Goal: Information Seeking & Learning: Learn about a topic

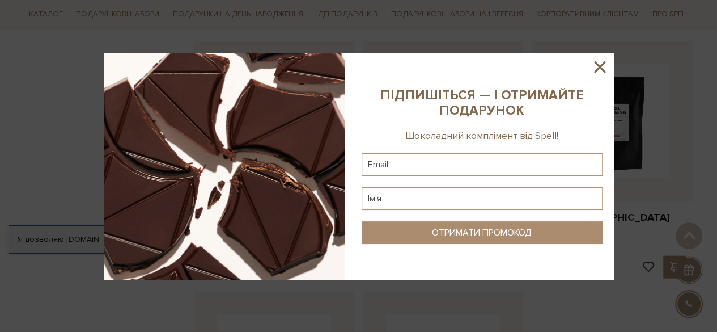
scroll to position [983, 0]
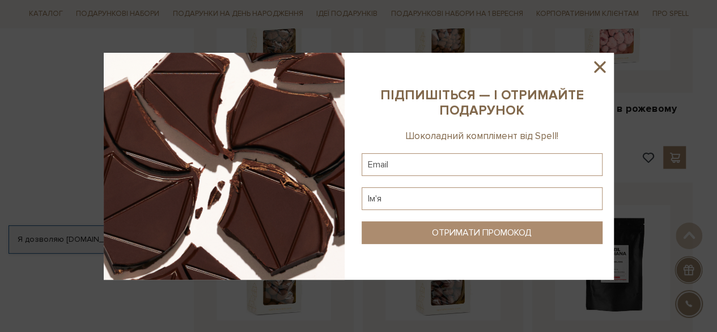
click at [597, 66] on icon at bounding box center [599, 66] width 19 height 19
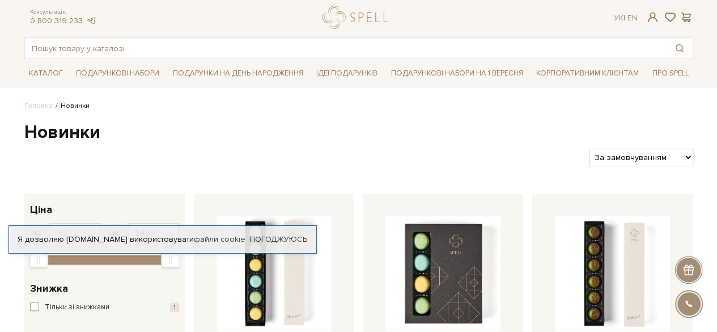
scroll to position [0, 0]
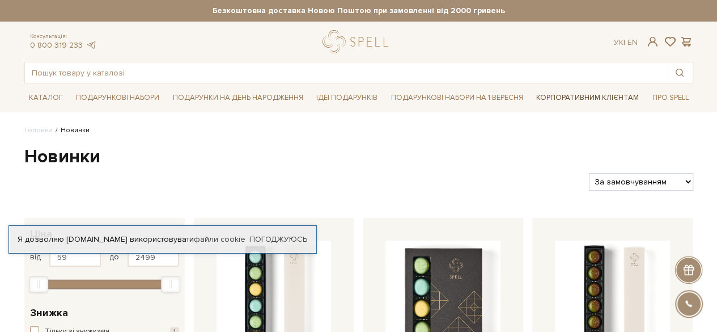
click at [538, 102] on link "Корпоративним клієнтам" at bounding box center [588, 97] width 112 height 19
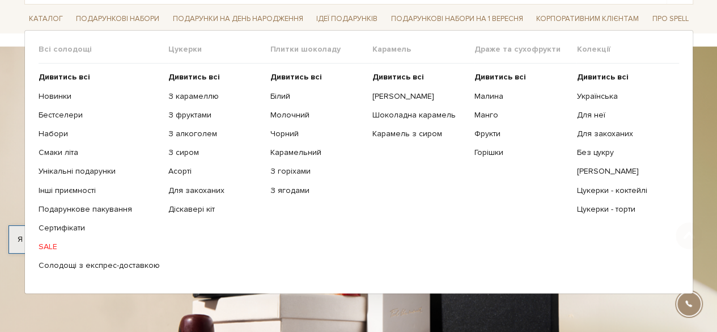
scroll to position [78, 0]
click at [279, 115] on link "Молочний" at bounding box center [318, 116] width 94 height 10
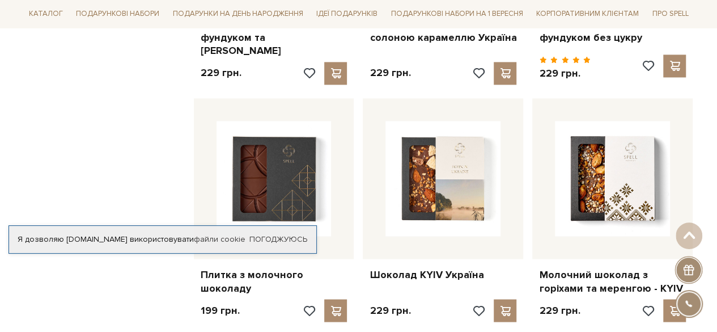
scroll to position [878, 0]
click at [419, 187] on img at bounding box center [443, 177] width 115 height 115
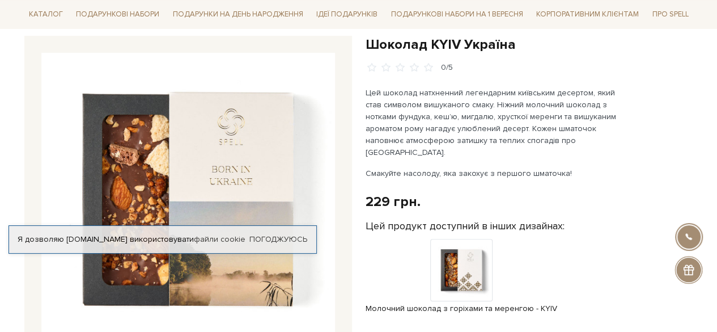
scroll to position [113, 0]
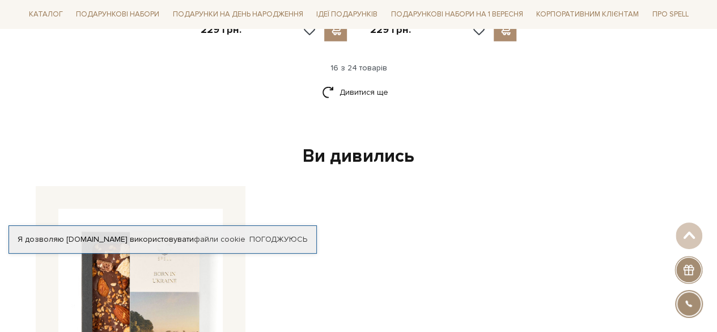
scroll to position [1667, 0]
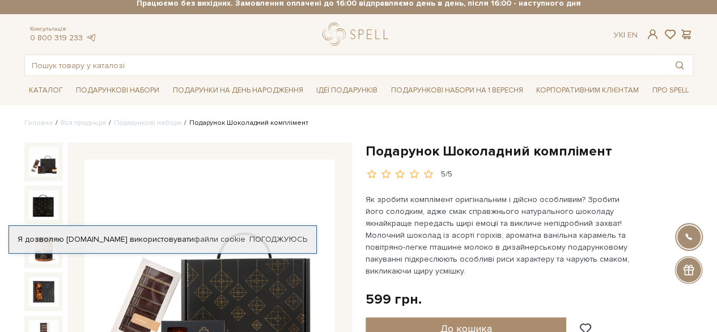
scroll to position [7, 0]
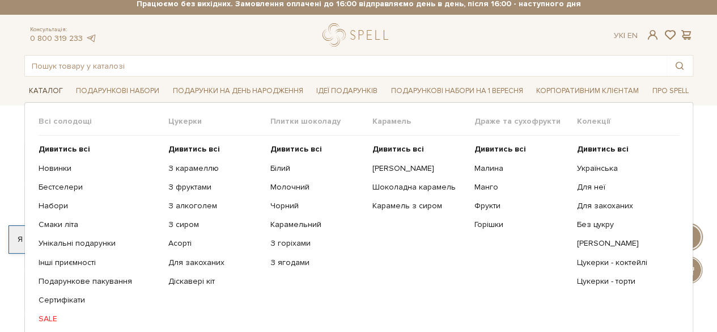
click at [48, 95] on link "Каталог" at bounding box center [45, 91] width 43 height 18
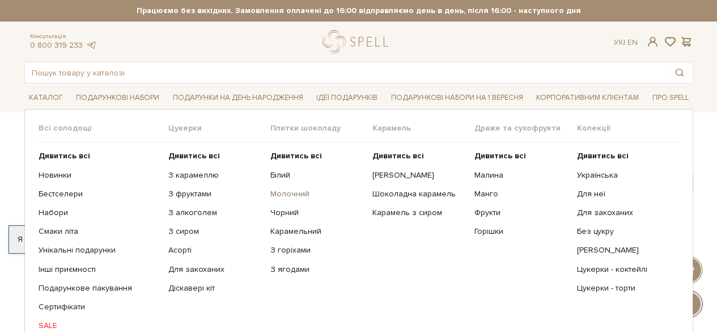
click at [293, 195] on link "Молочний" at bounding box center [318, 194] width 94 height 10
